Goal: Communication & Community: Connect with others

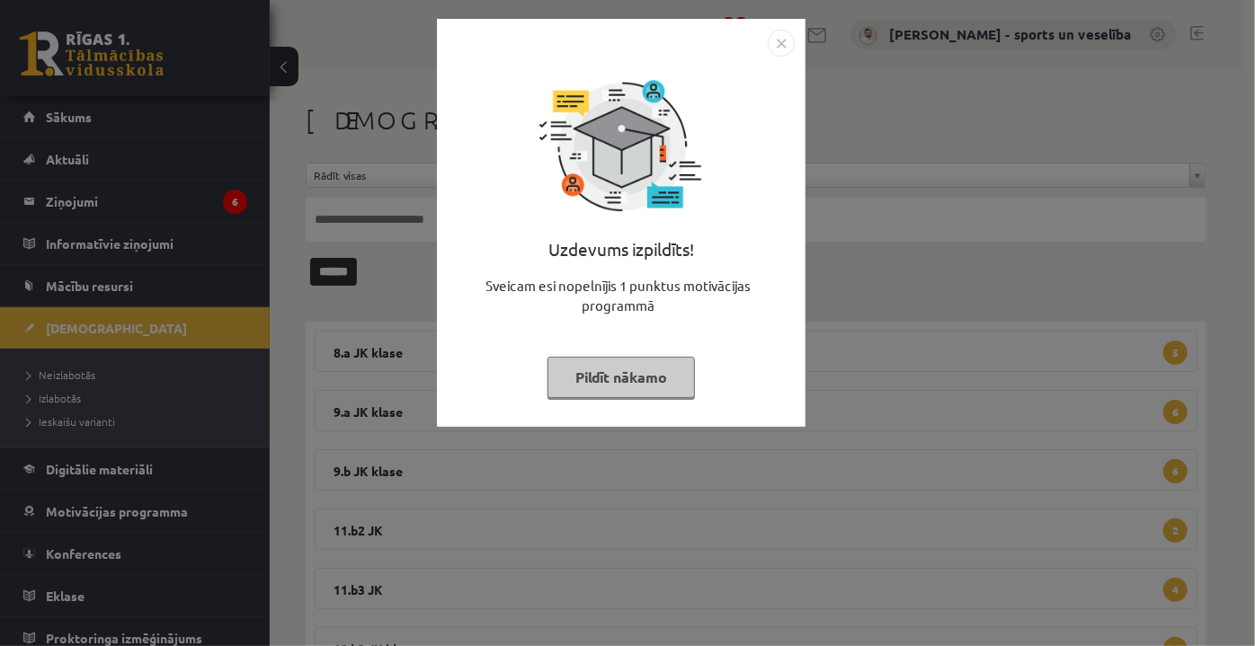
click at [794, 35] on img "Close" at bounding box center [780, 43] width 27 height 27
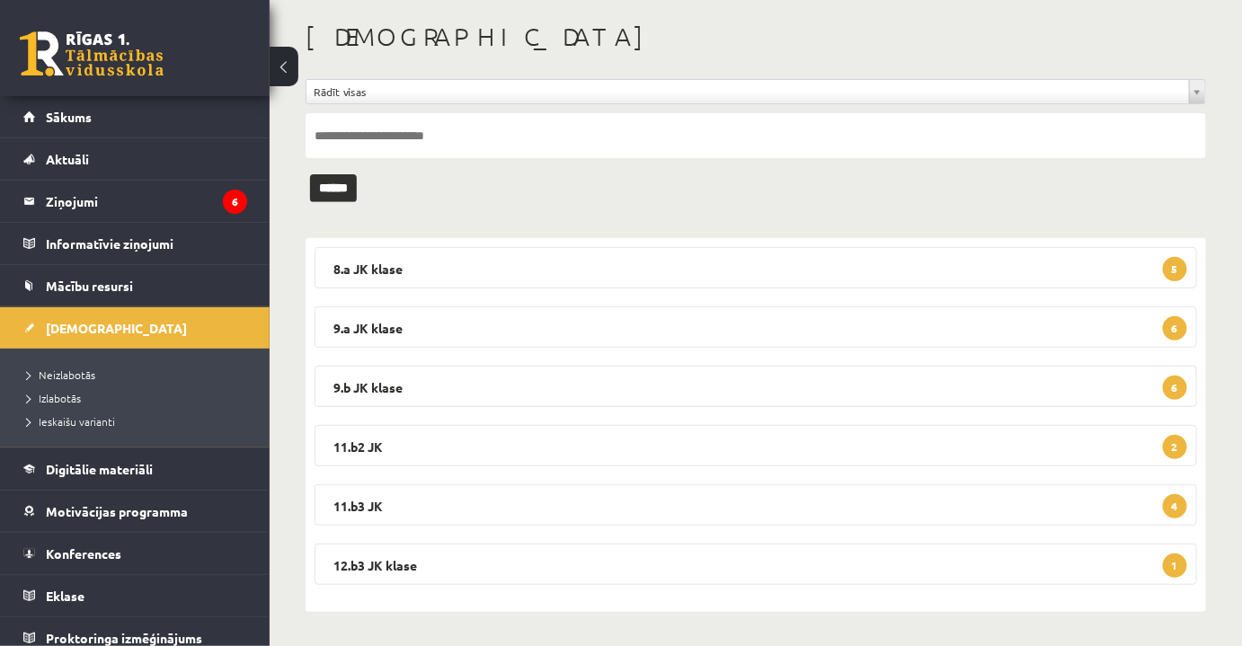
scroll to position [83, 0]
click at [190, 189] on legend "Ziņojumi 6" at bounding box center [146, 201] width 201 height 41
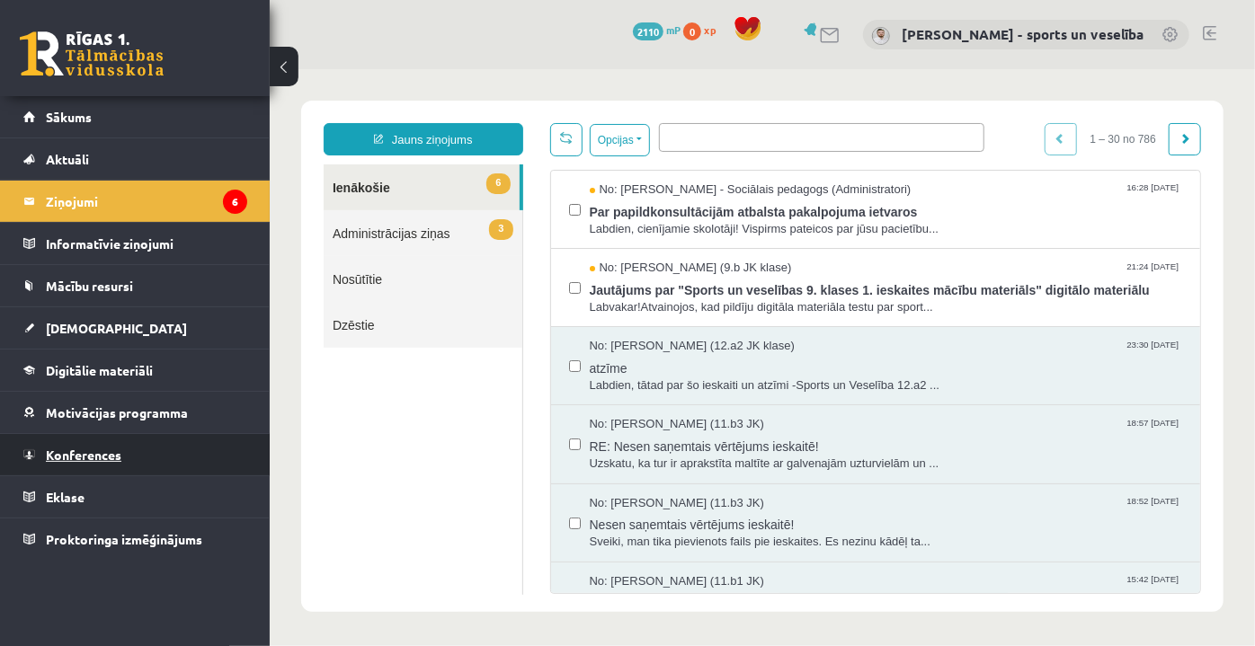
click at [122, 437] on link "Konferences" at bounding box center [135, 454] width 224 height 41
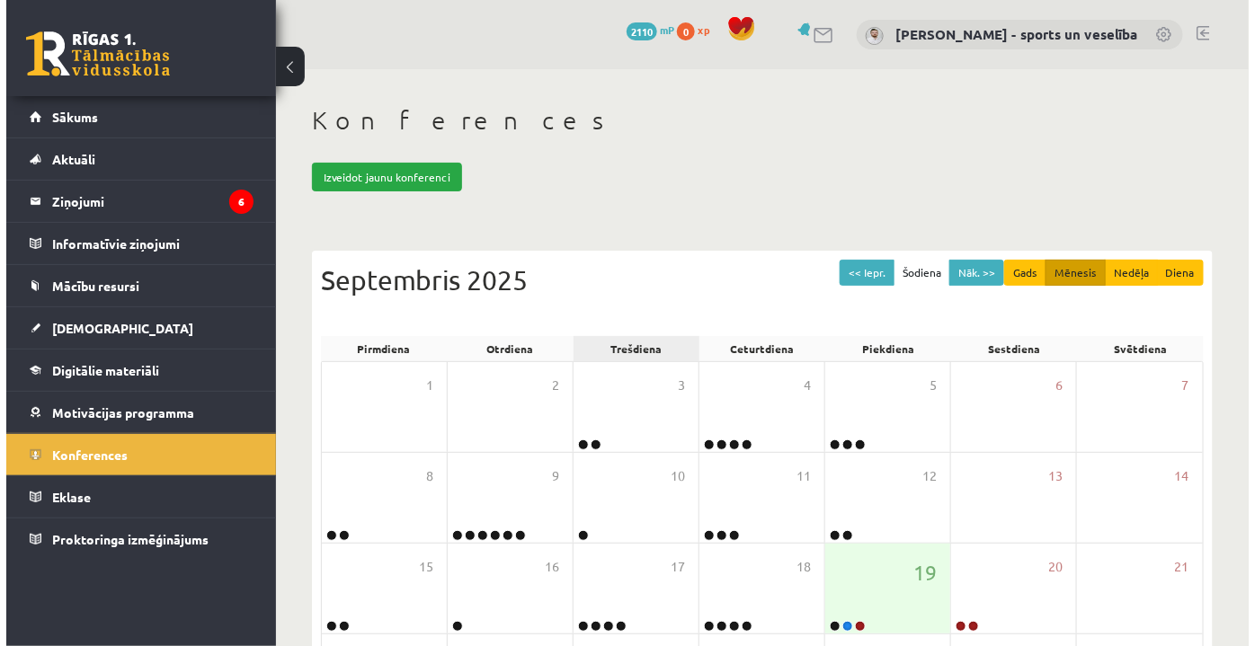
scroll to position [153, 0]
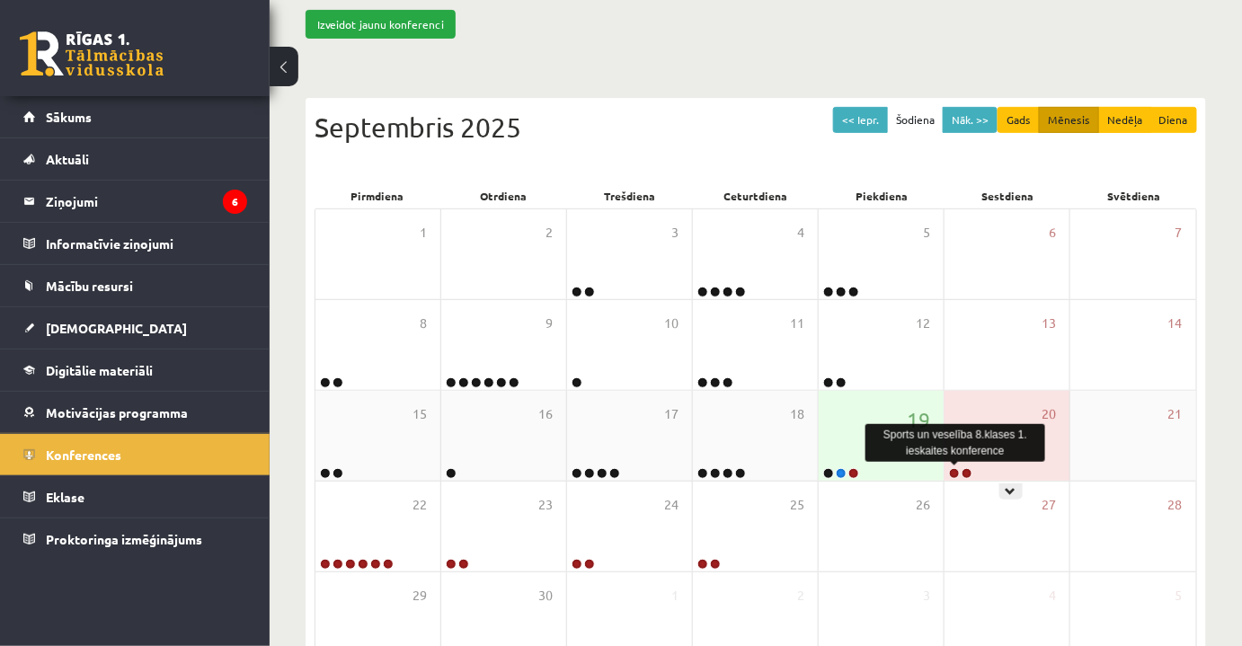
click at [956, 471] on link at bounding box center [954, 473] width 11 height 11
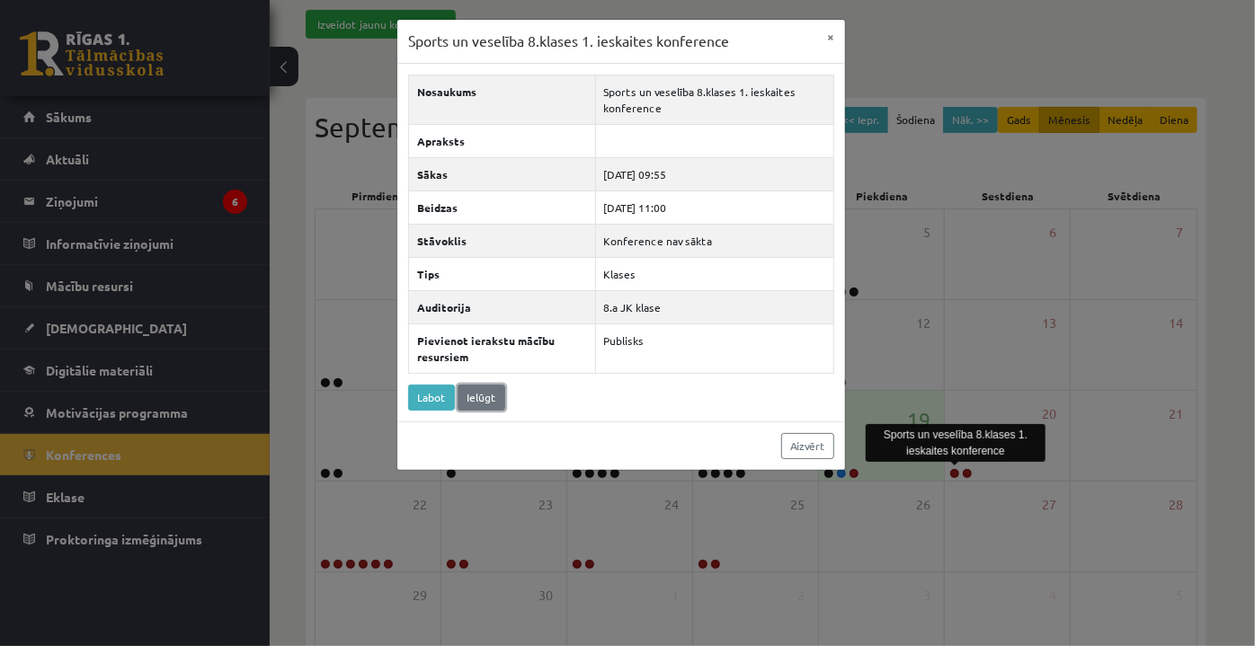
click at [482, 392] on link "Ielūgt" at bounding box center [481, 398] width 48 height 26
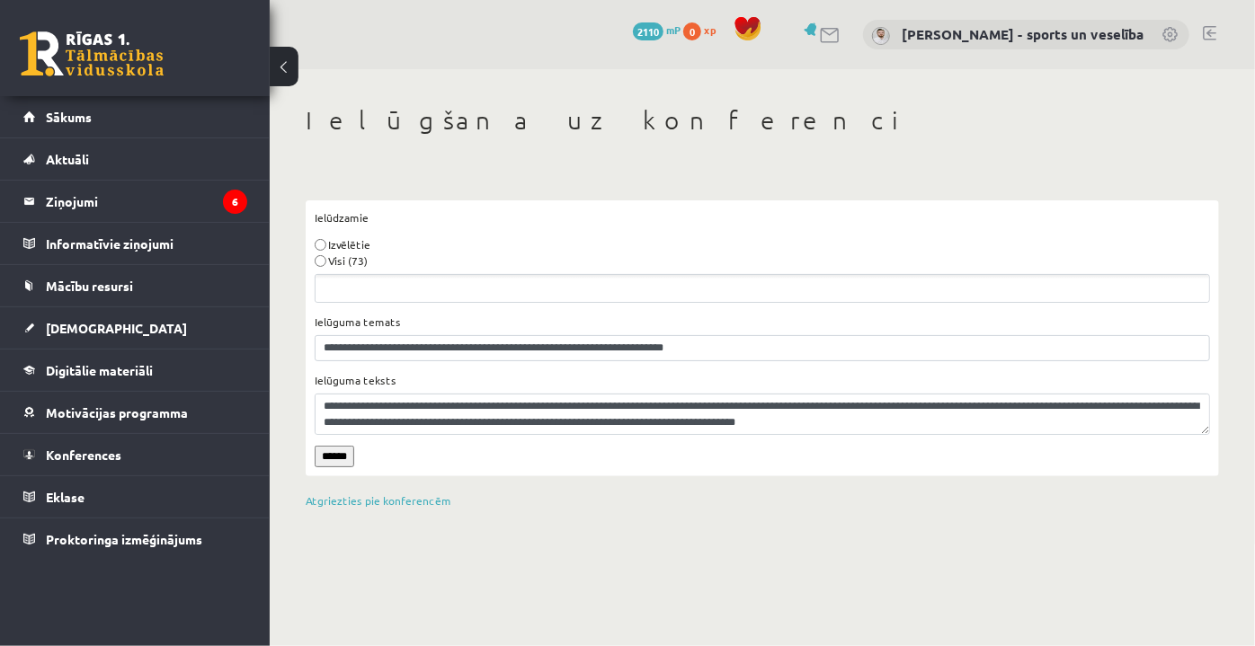
click at [333, 261] on label "Visi (73)" at bounding box center [348, 261] width 40 height 16
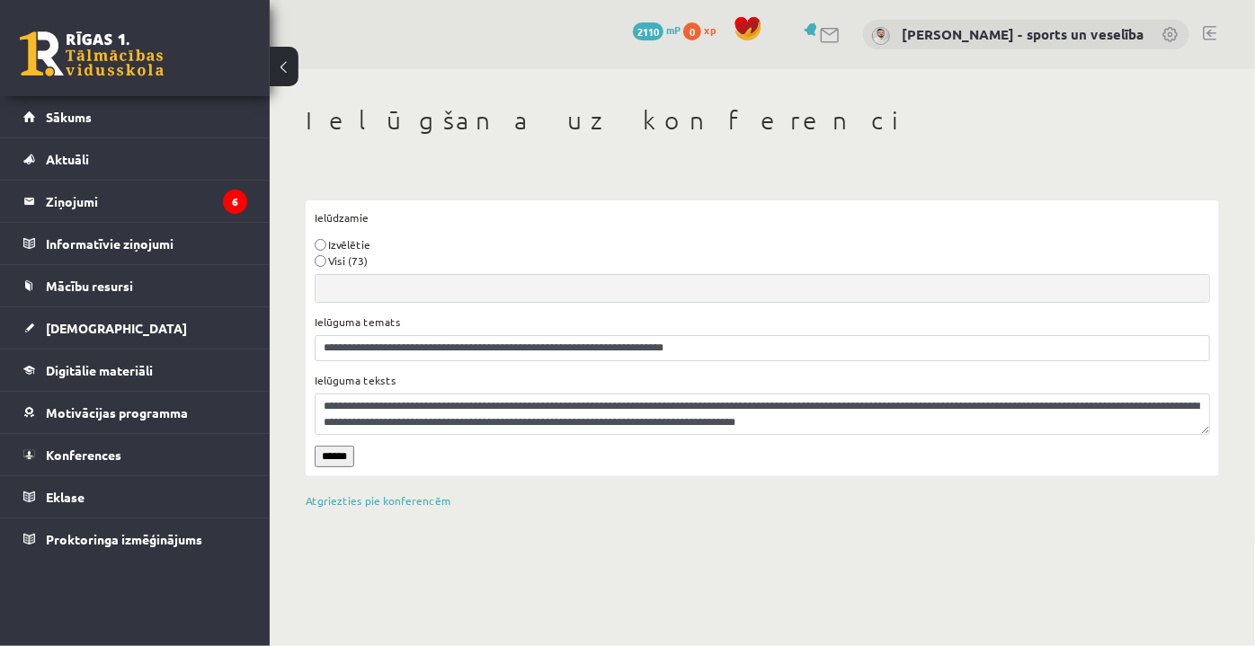
click at [333, 455] on input "******" at bounding box center [335, 457] width 40 height 22
